Goal: Information Seeking & Learning: Learn about a topic

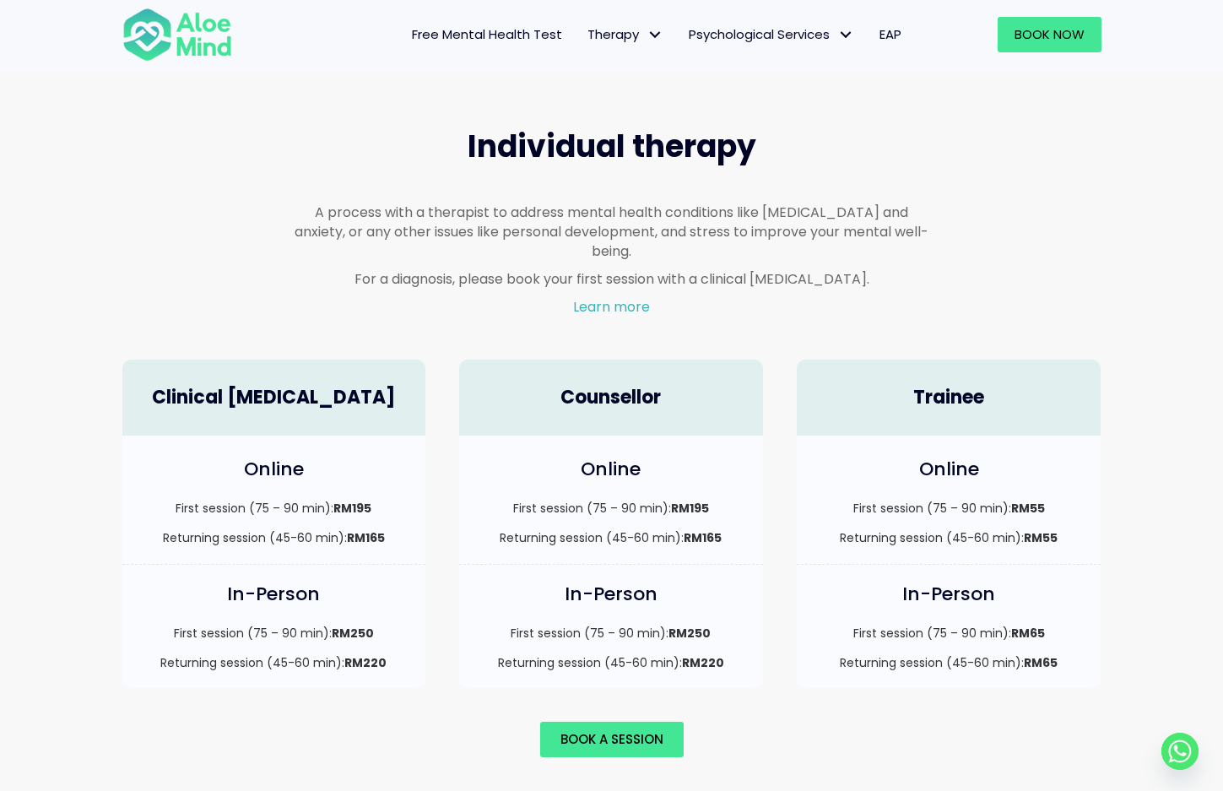
scroll to position [989, 0]
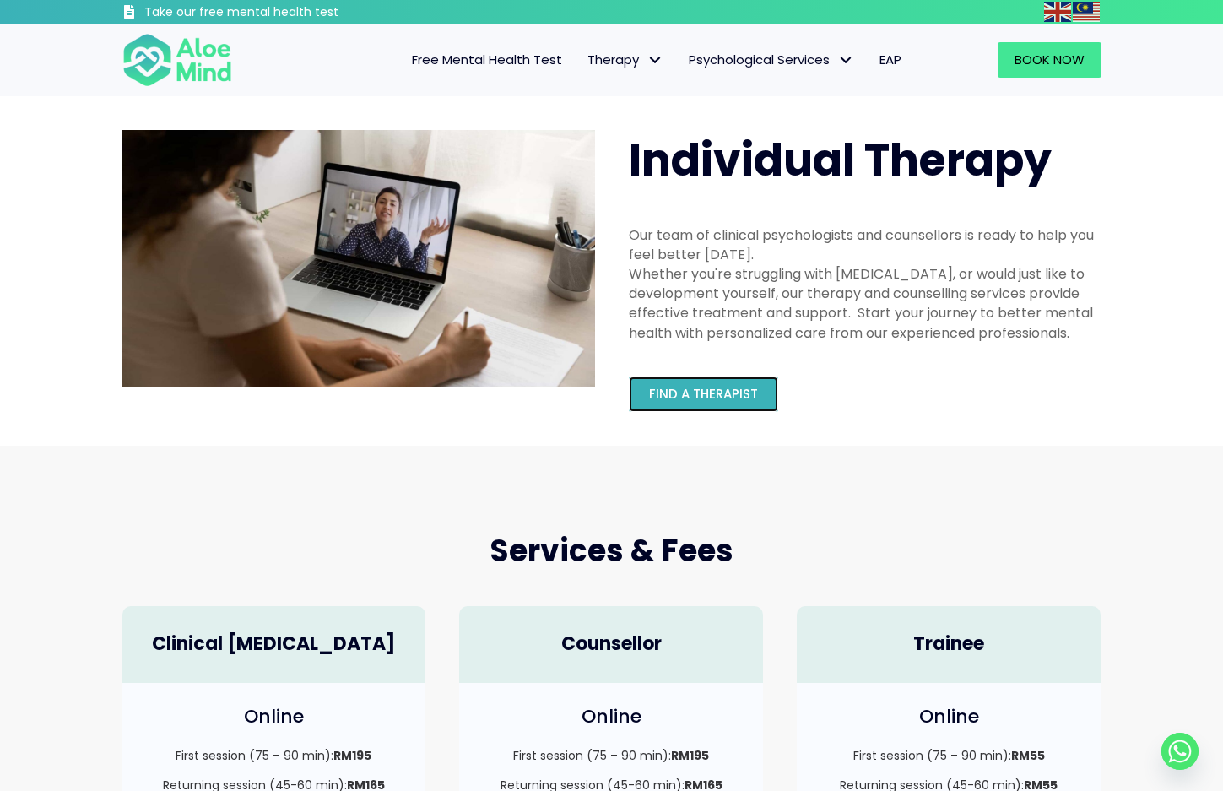
click at [718, 395] on span "Find a therapist" at bounding box center [703, 394] width 109 height 18
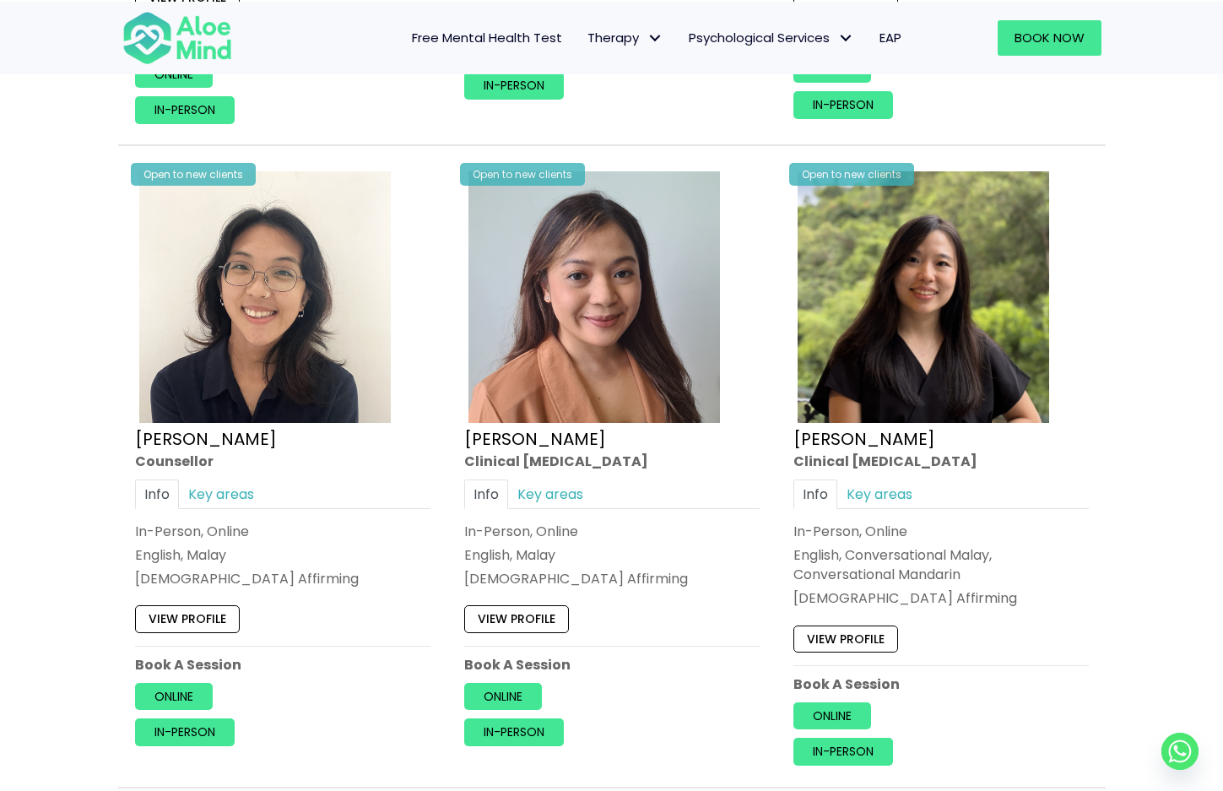
scroll to position [2685, 0]
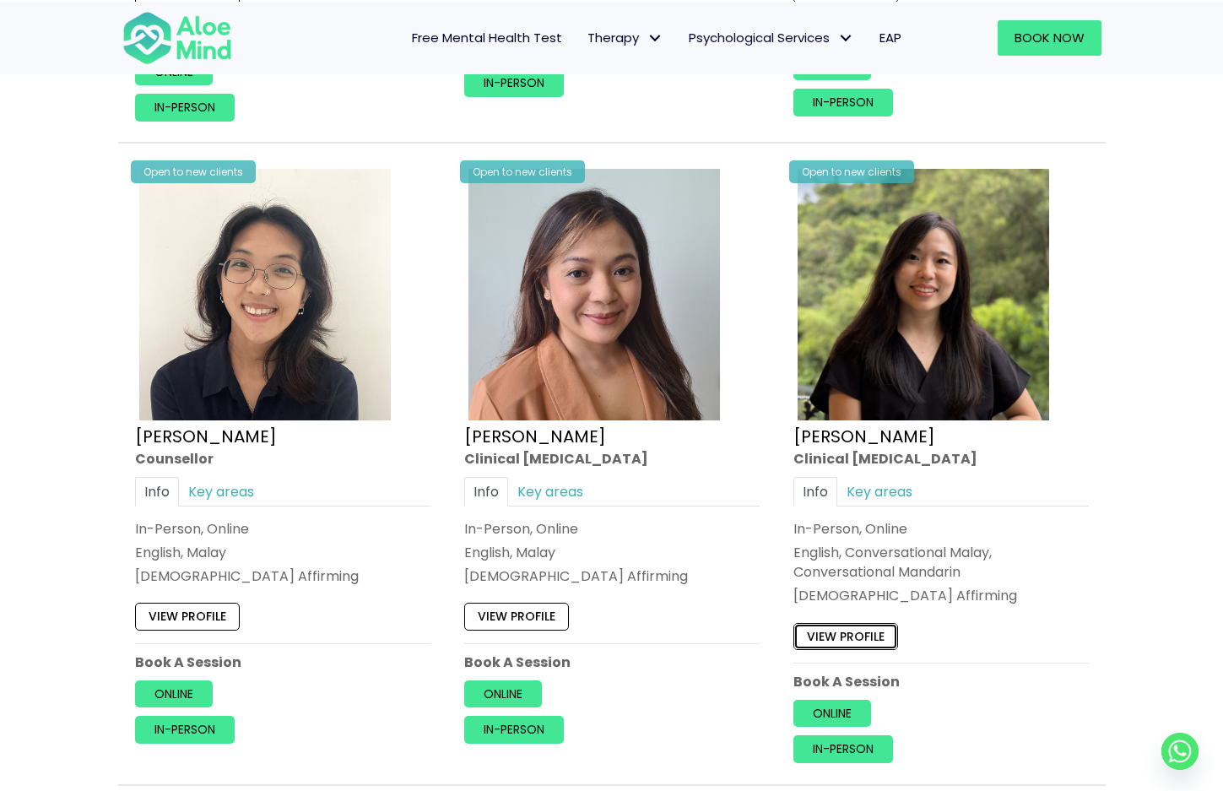
click at [841, 631] on link "View profile" at bounding box center [846, 636] width 105 height 27
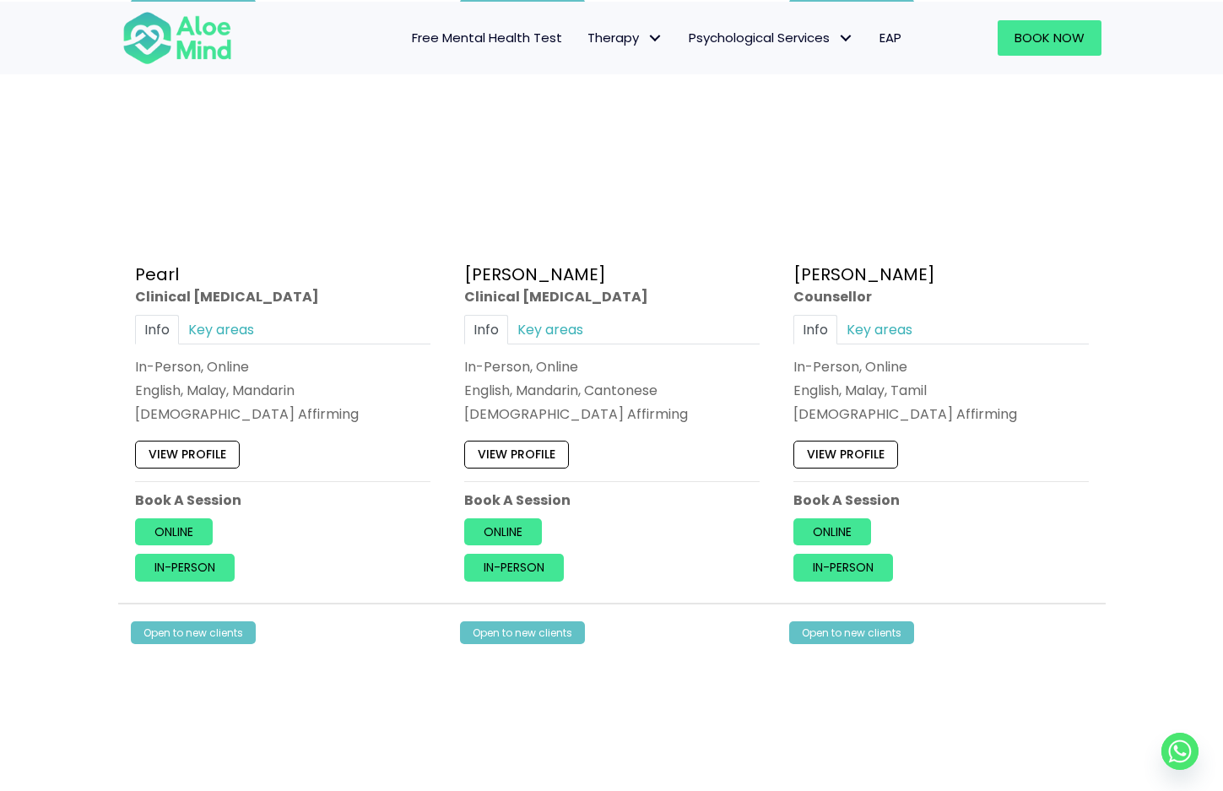
scroll to position [4748, 0]
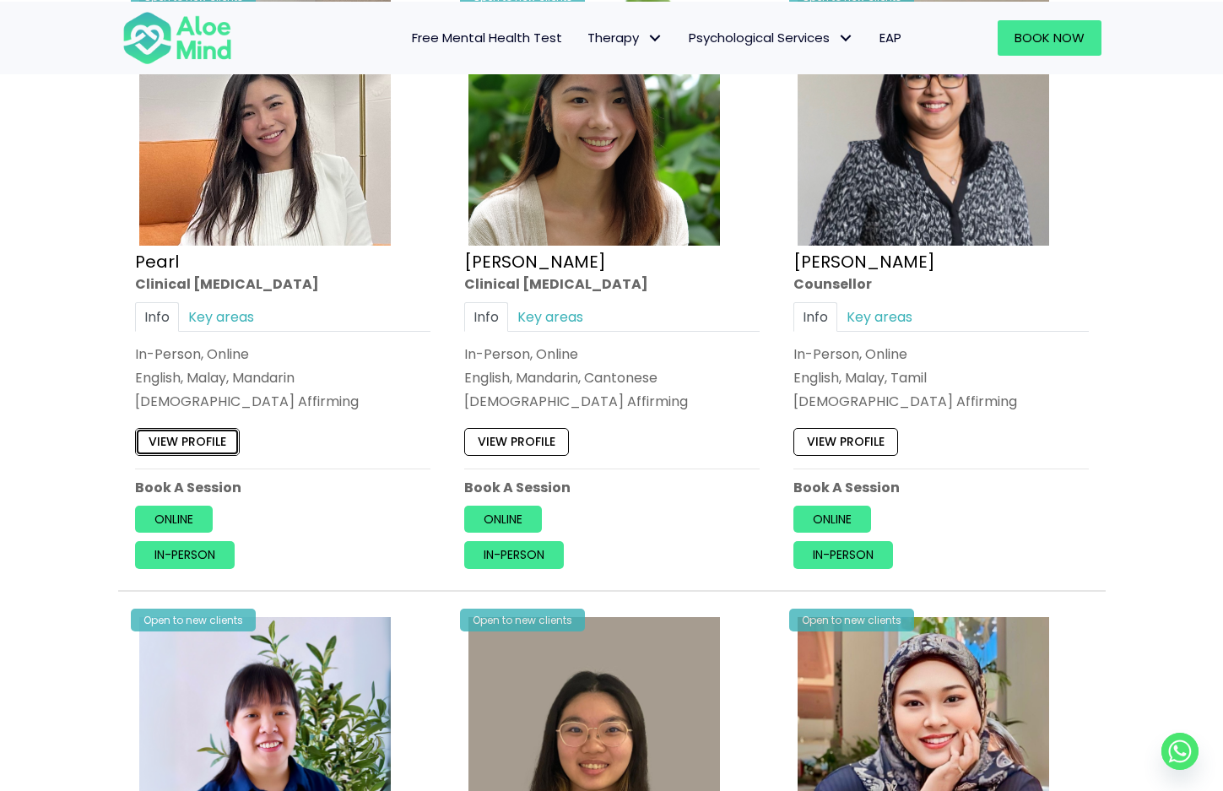
click at [177, 437] on link "View profile" at bounding box center [187, 442] width 105 height 27
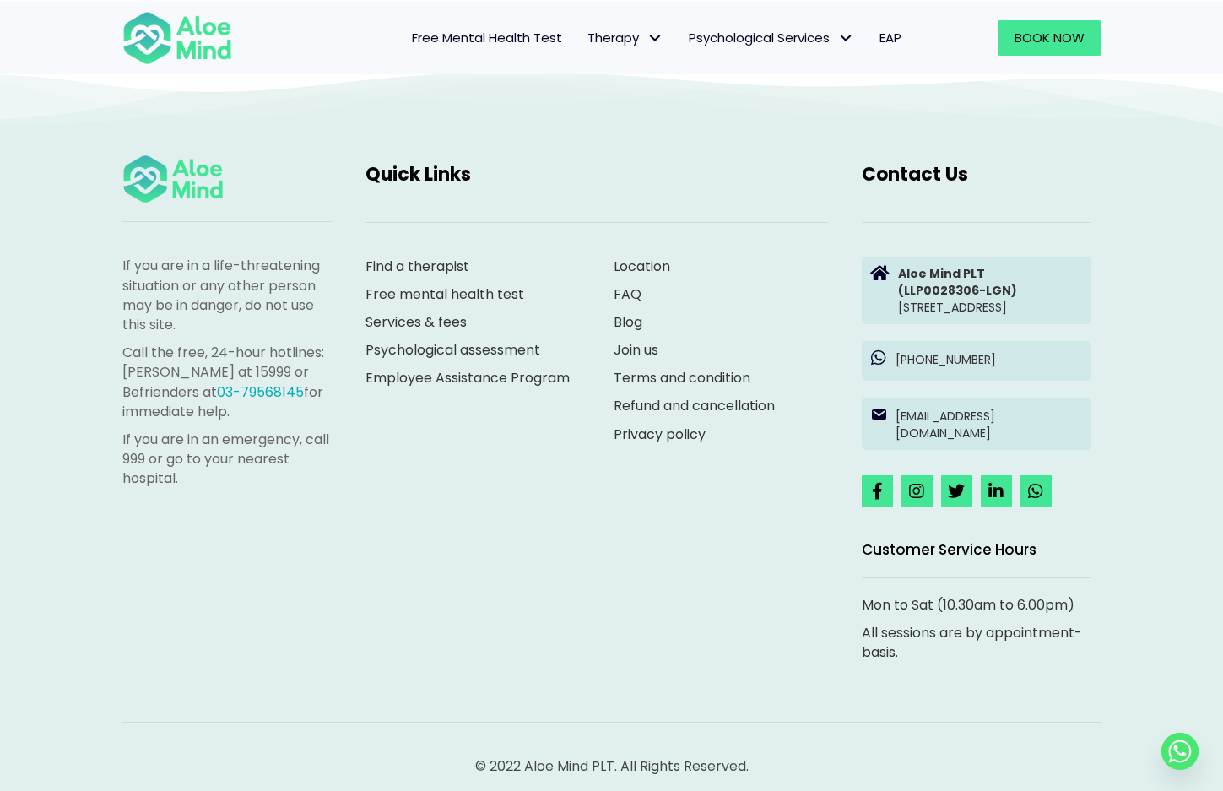
scroll to position [7847, 0]
click at [431, 312] on link "Services & fees" at bounding box center [416, 320] width 101 height 19
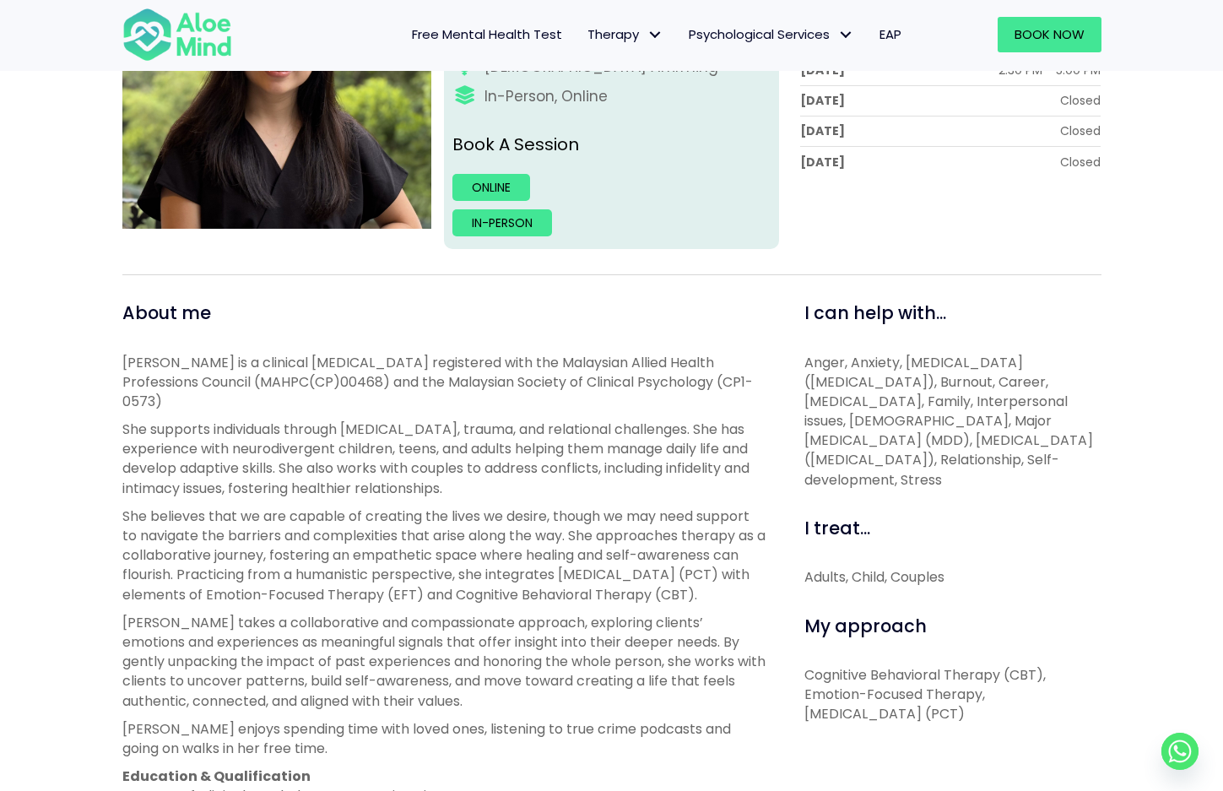
scroll to position [252, 0]
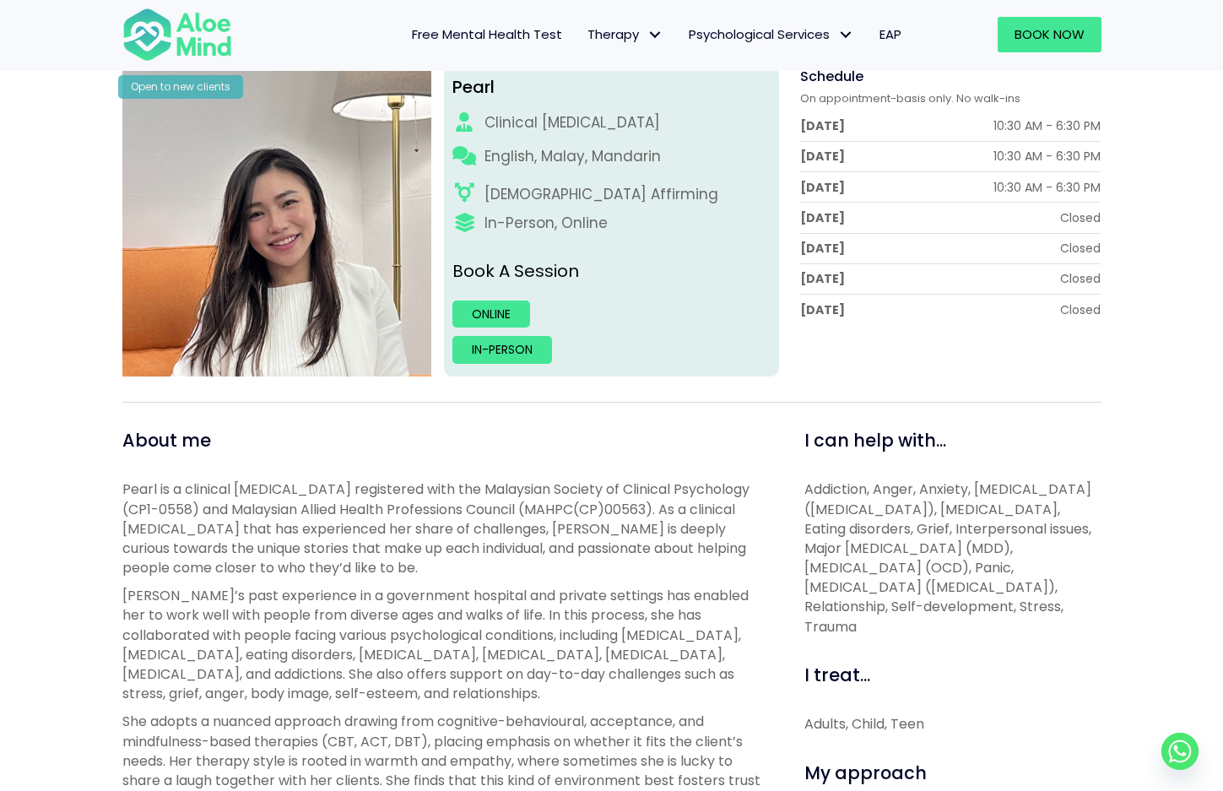
scroll to position [226, 0]
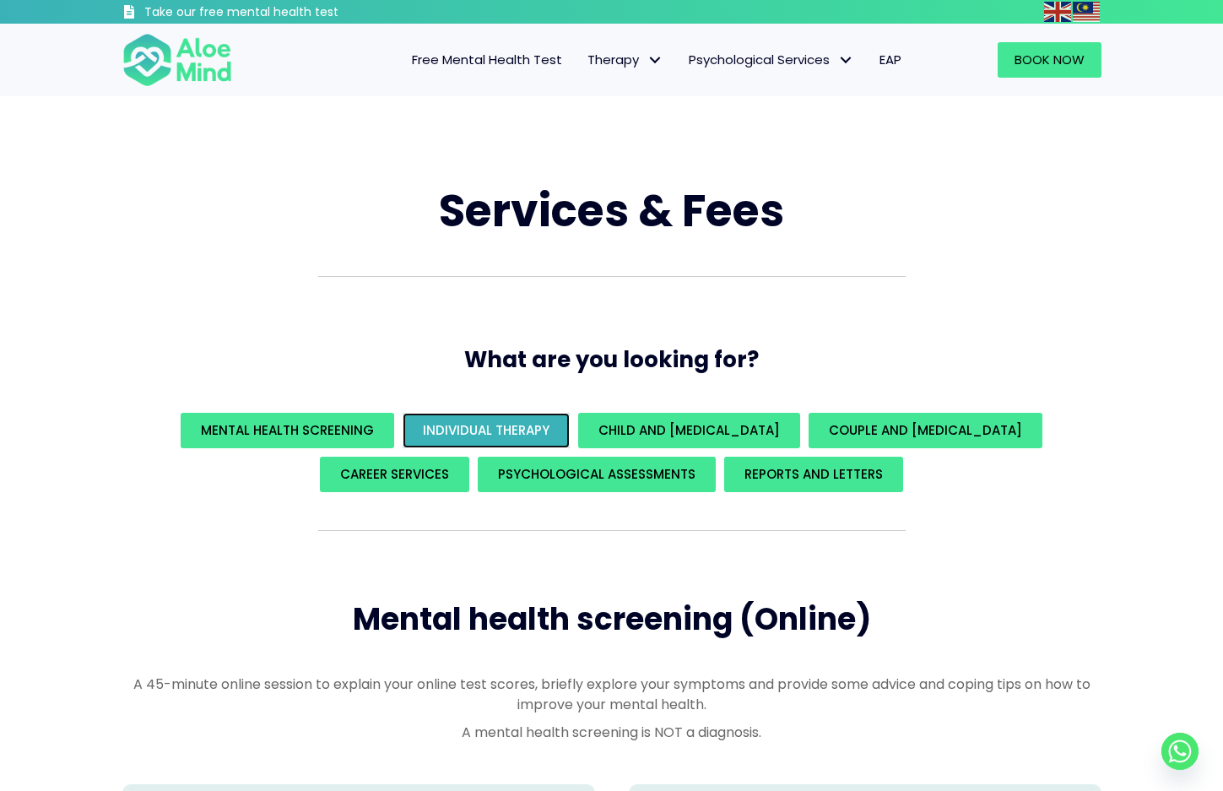
click at [550, 431] on span "Individual Therapy" at bounding box center [486, 430] width 127 height 18
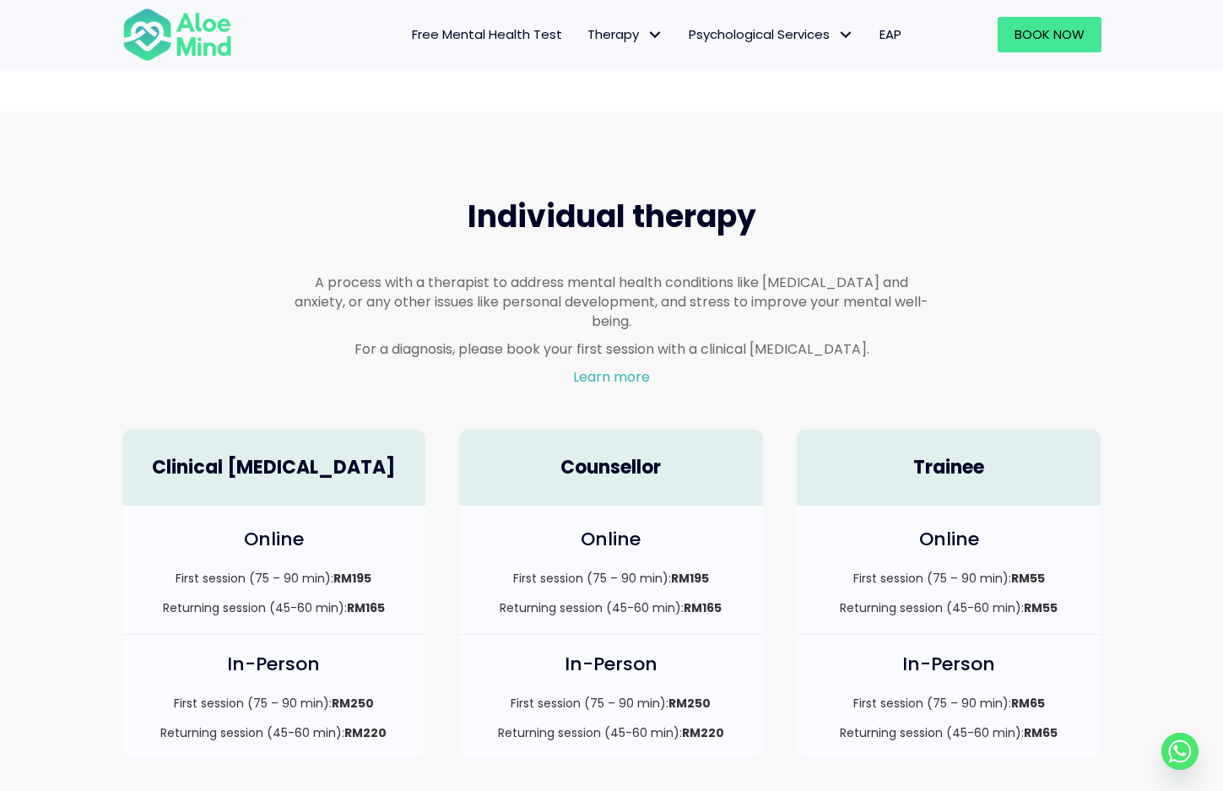
scroll to position [989, 0]
